Goal: Task Accomplishment & Management: Use online tool/utility

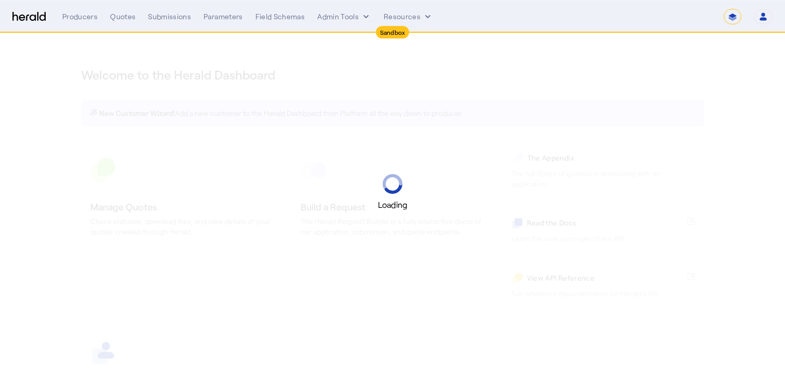
select select "*******"
select select "pfm_2v8p_herald_api"
click at [733, 17] on select "**********" at bounding box center [733, 17] width 18 height 16
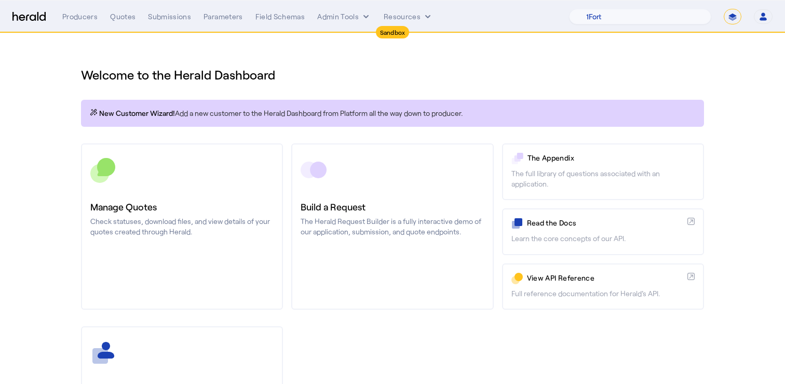
select select "**********"
click at [724, 9] on select "**********" at bounding box center [733, 17] width 18 height 16
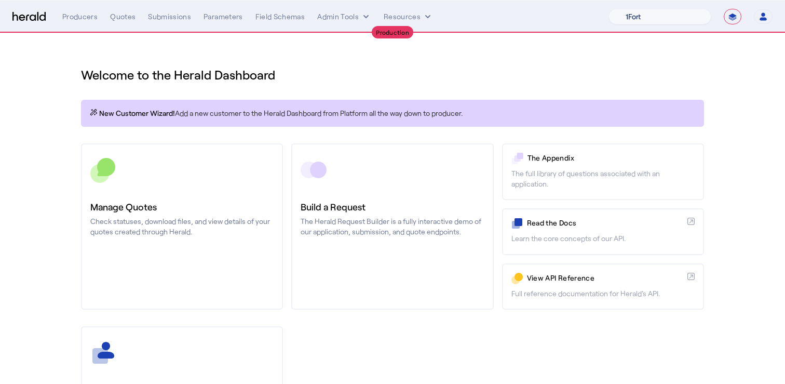
click at [678, 22] on select "1Fort Affinity Risk [PERSON_NAME] [PERSON_NAME] CRC Campus Coverage Citadel Fif…" at bounding box center [659, 17] width 103 height 16
select select "pfm_h3db_crc"
click at [608, 9] on select "1Fort Affinity Risk [PERSON_NAME] [PERSON_NAME] CRC Campus Coverage Citadel Fif…" at bounding box center [659, 17] width 103 height 16
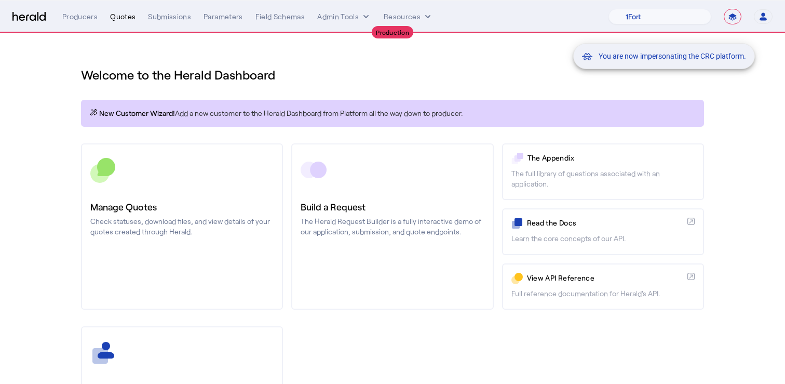
click at [121, 20] on div "Quotes" at bounding box center [122, 16] width 25 height 10
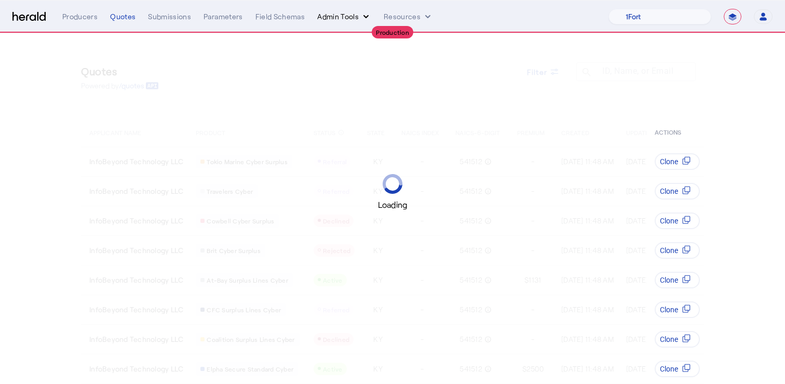
click at [340, 16] on button "Admin Tools" at bounding box center [344, 16] width 54 height 10
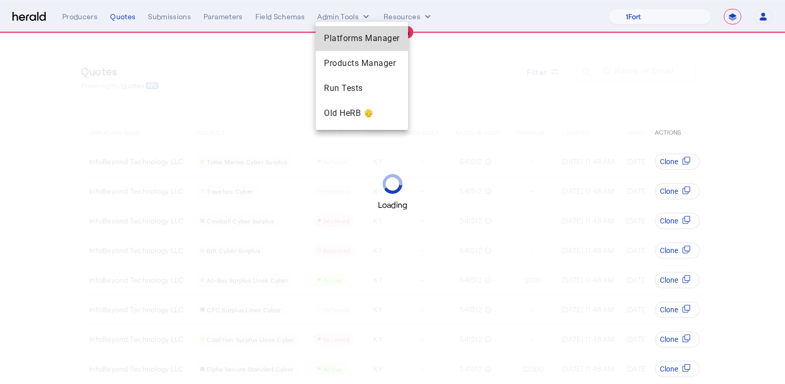
click at [366, 28] on div "Platforms Manager" at bounding box center [362, 38] width 92 height 25
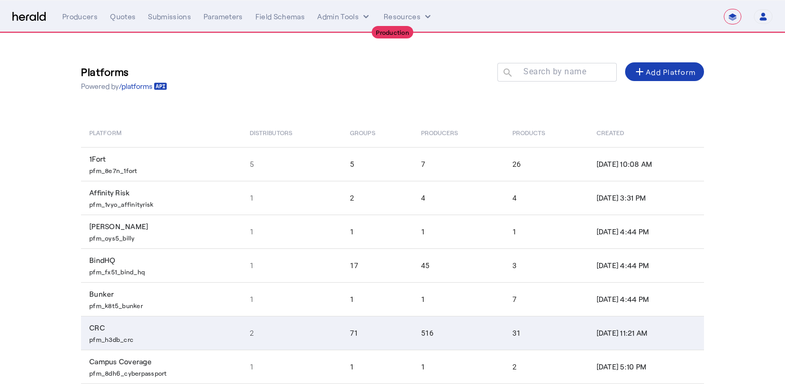
click at [120, 334] on p "pfm_h3db_crc" at bounding box center [163, 338] width 148 height 10
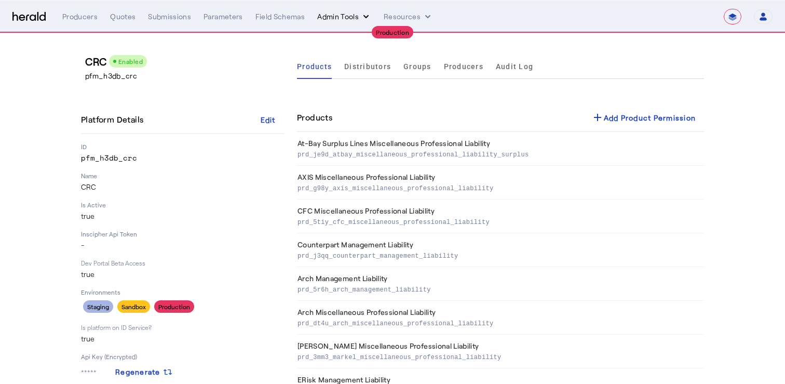
click at [334, 21] on button "Admin Tools" at bounding box center [344, 16] width 54 height 10
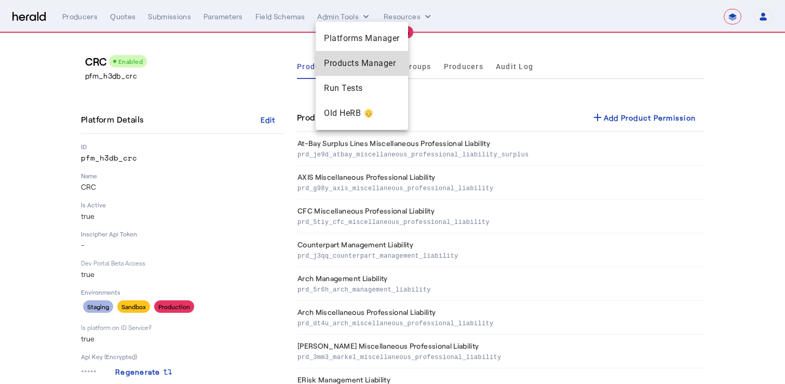
click at [348, 57] on div "Products Manager" at bounding box center [362, 63] width 92 height 25
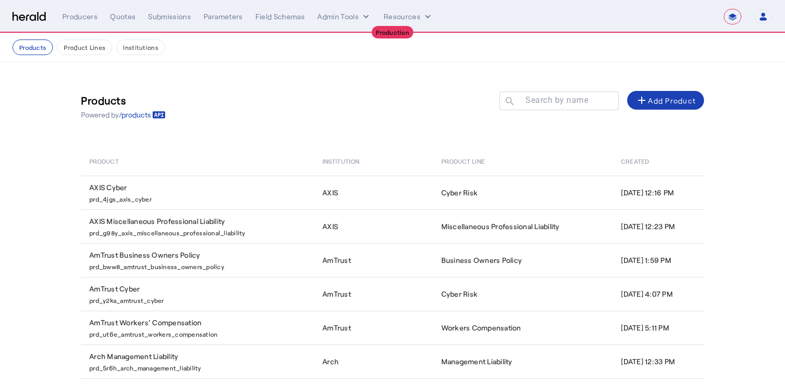
click at [570, 90] on div "Products Powered by /products Search by name search add Add Product" at bounding box center [392, 106] width 623 height 47
click at [570, 99] on mat-label "Search by name" at bounding box center [556, 100] width 63 height 10
click at [570, 99] on input "Search by name" at bounding box center [563, 100] width 93 height 12
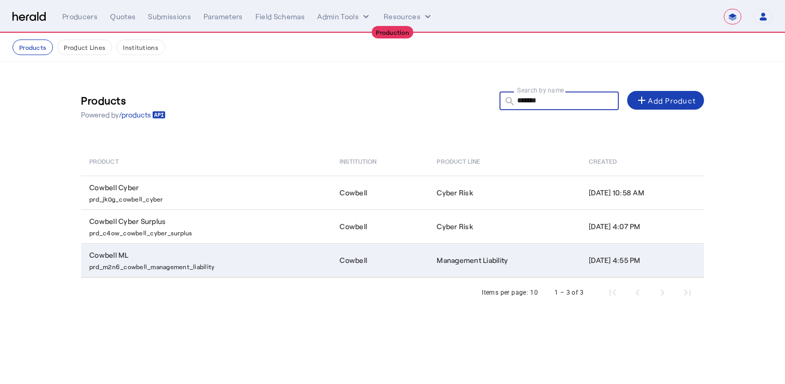
type input "*******"
click at [190, 260] on p "prd_m2n6_cowbell_management_liability" at bounding box center [208, 265] width 238 height 10
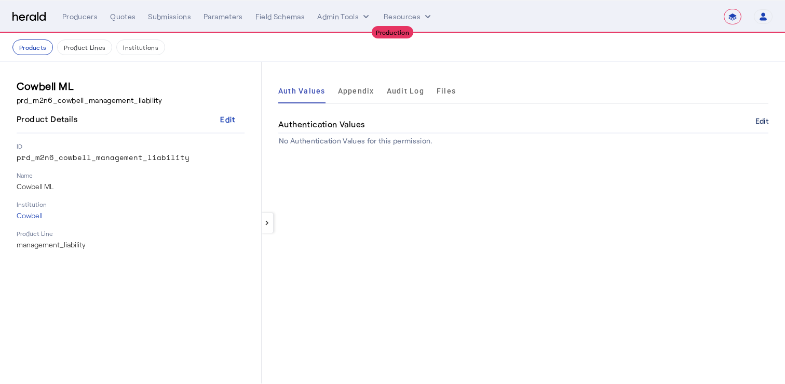
click at [762, 119] on button "Edit" at bounding box center [761, 121] width 13 height 6
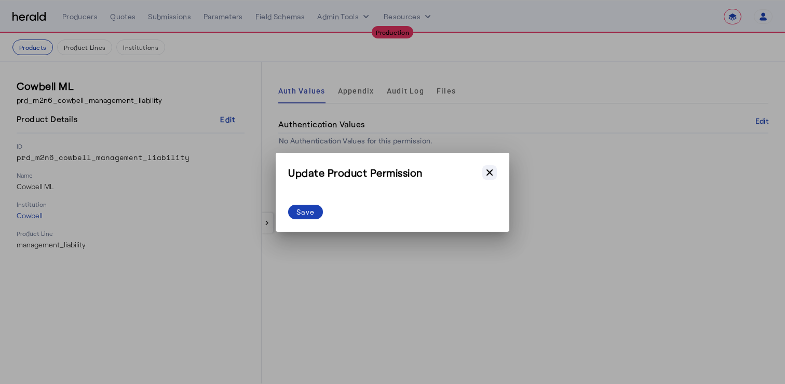
click at [491, 177] on button "Close modal" at bounding box center [489, 172] width 15 height 15
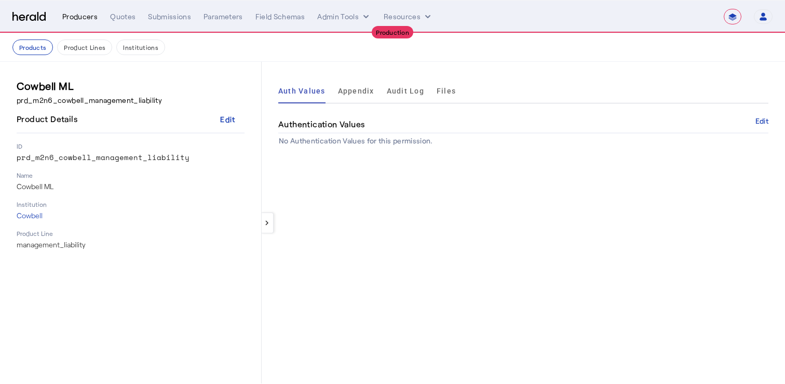
click at [94, 16] on div "Producers" at bounding box center [79, 16] width 35 height 10
select select "pfm_h3db_crc"
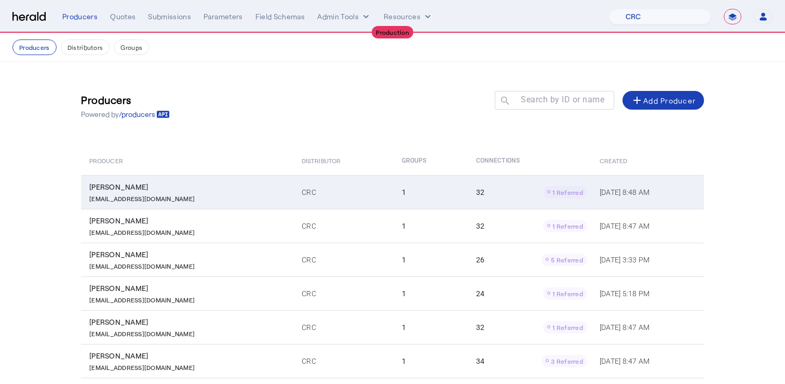
click at [210, 195] on div "[EMAIL_ADDRESS][DOMAIN_NAME]" at bounding box center [189, 197] width 200 height 10
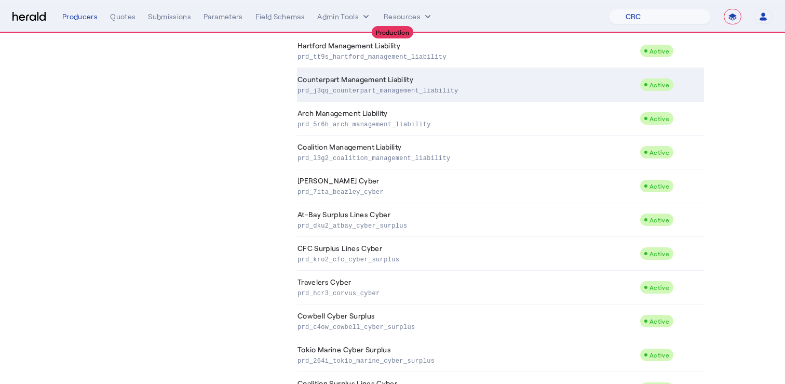
scroll to position [345, 0]
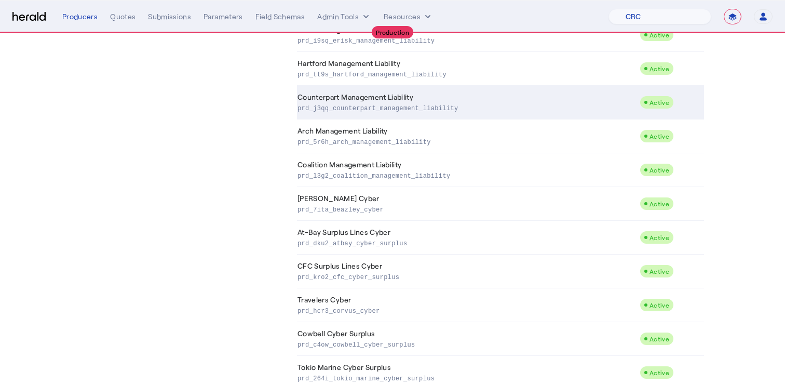
click at [427, 97] on td "Counterpart Management Liability prd_j3qq_counterpart_management_liability" at bounding box center [468, 103] width 343 height 34
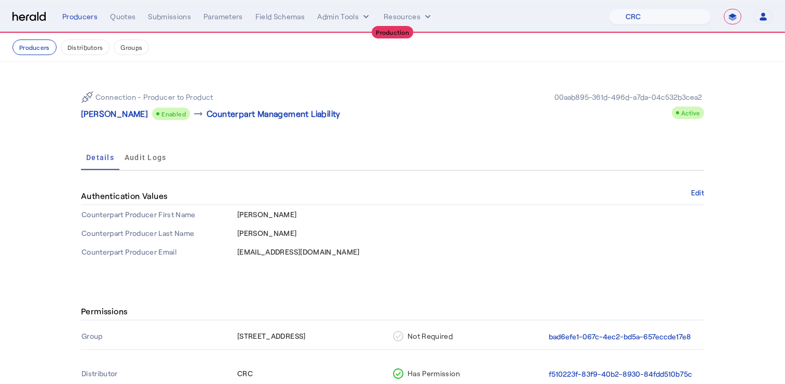
scroll to position [111, 0]
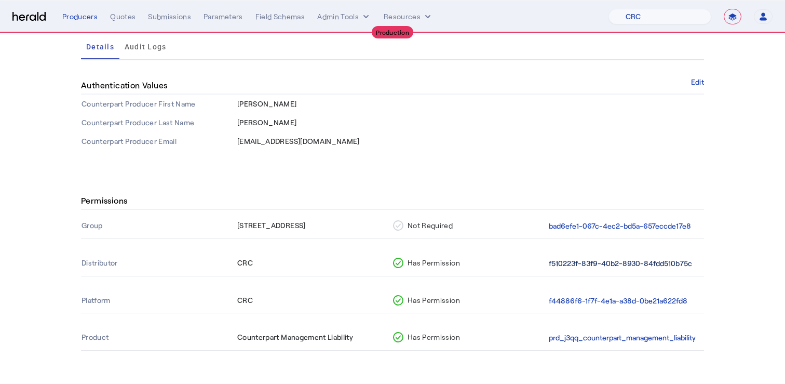
click at [618, 265] on button "f510223f-83f9-40b2-8930-84fdd510b75c" at bounding box center [620, 263] width 143 height 12
